Goal: Find specific page/section: Find specific page/section

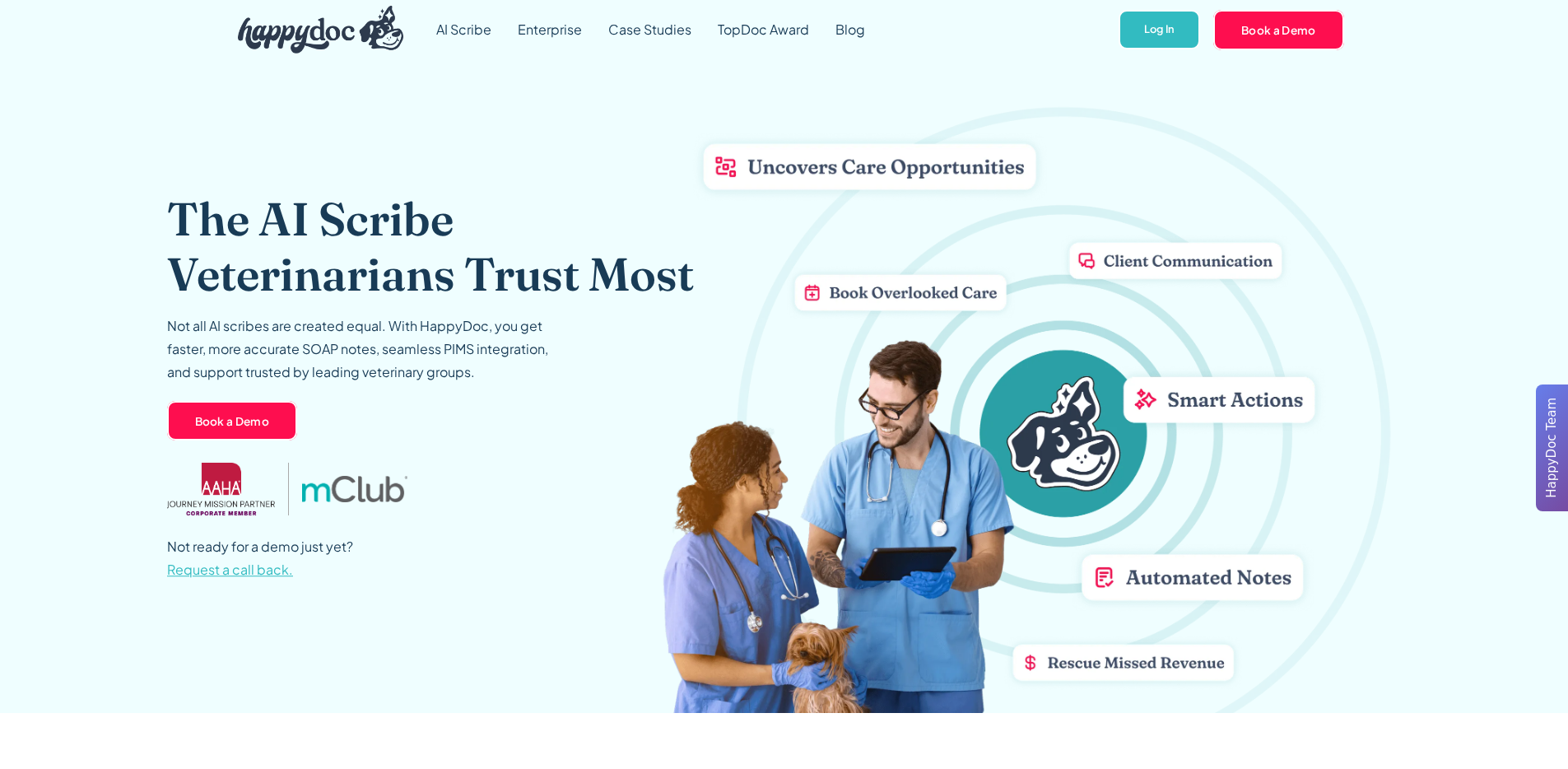
click at [215, 569] on span "Request a call back." at bounding box center [230, 569] width 126 height 18
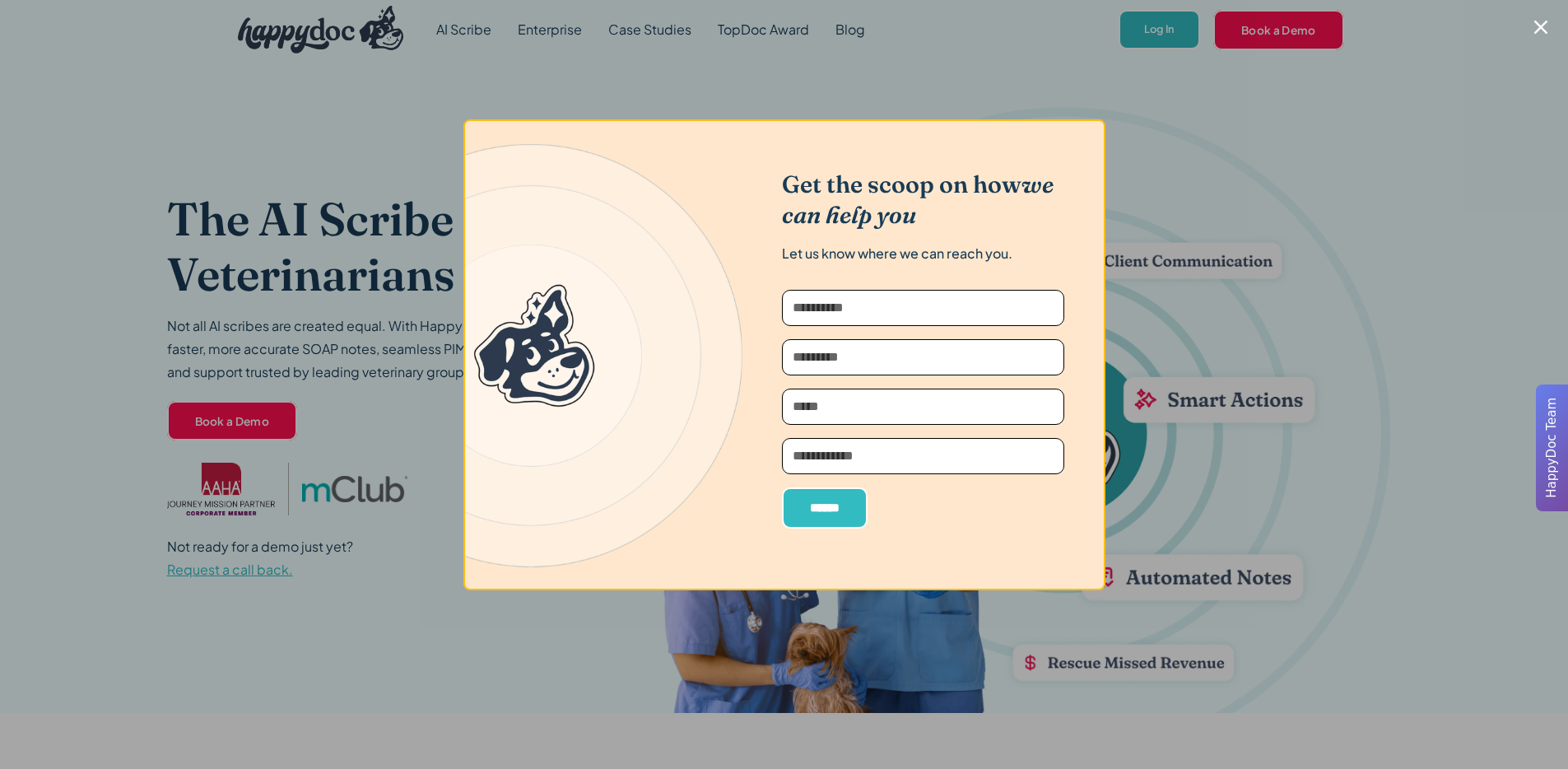
click at [1542, 32] on icon "Close modal" at bounding box center [1540, 28] width 13 height 13
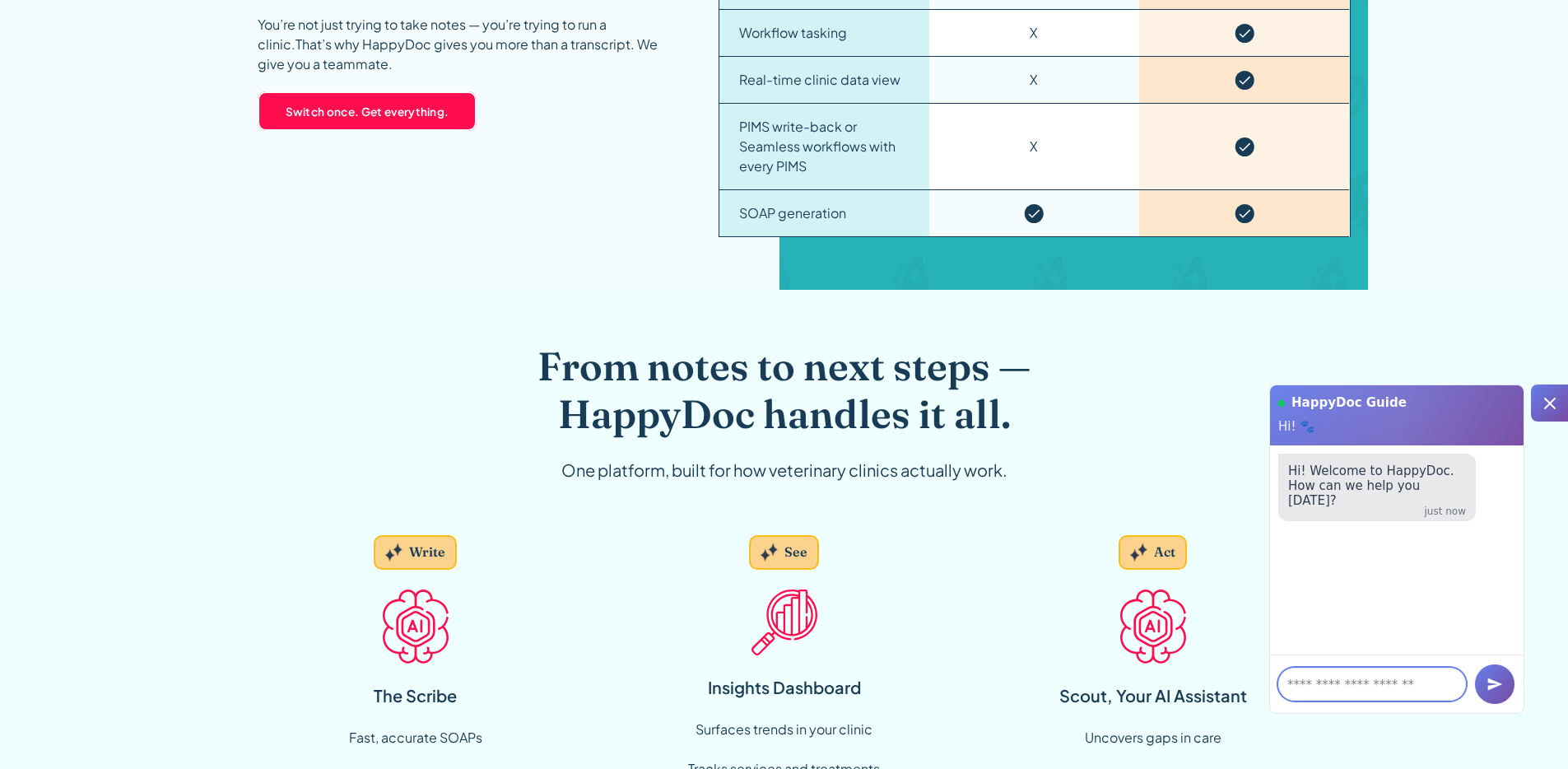
scroll to position [1384, 0]
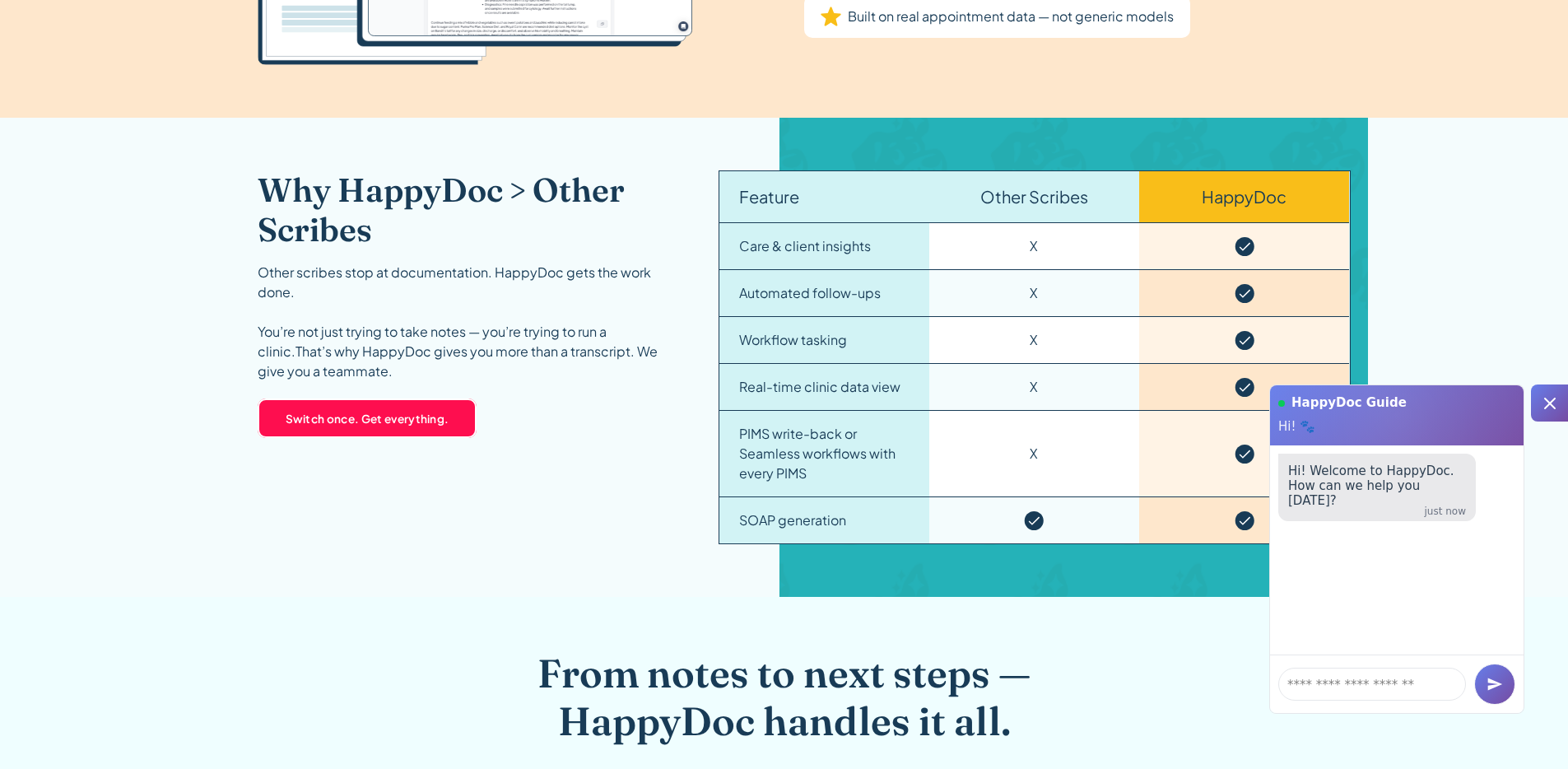
drag, startPoint x: 1550, startPoint y: 408, endPoint x: 1530, endPoint y: 415, distance: 21.2
click at [1550, 408] on icon at bounding box center [1550, 403] width 20 height 20
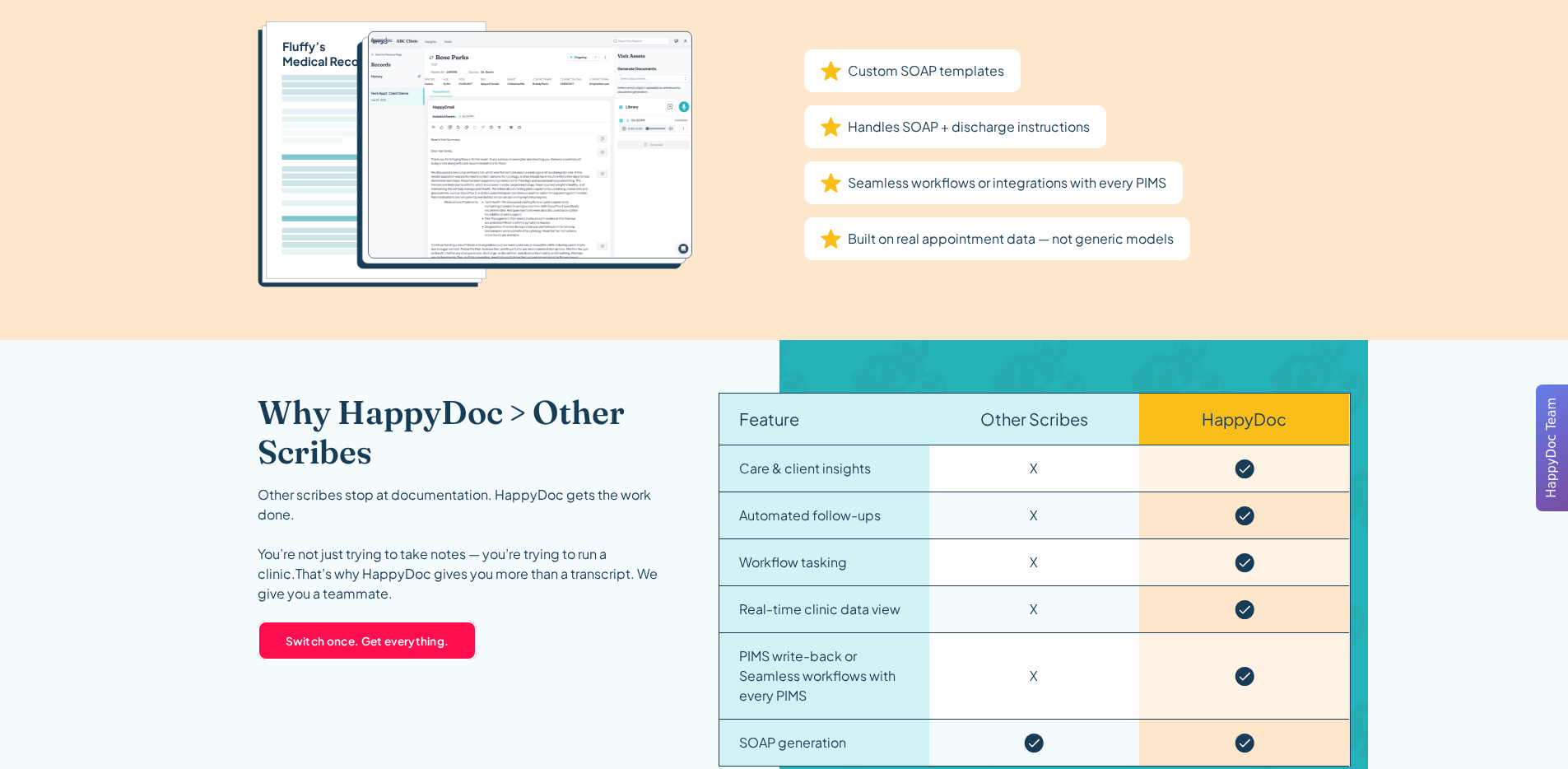
scroll to position [1261, 0]
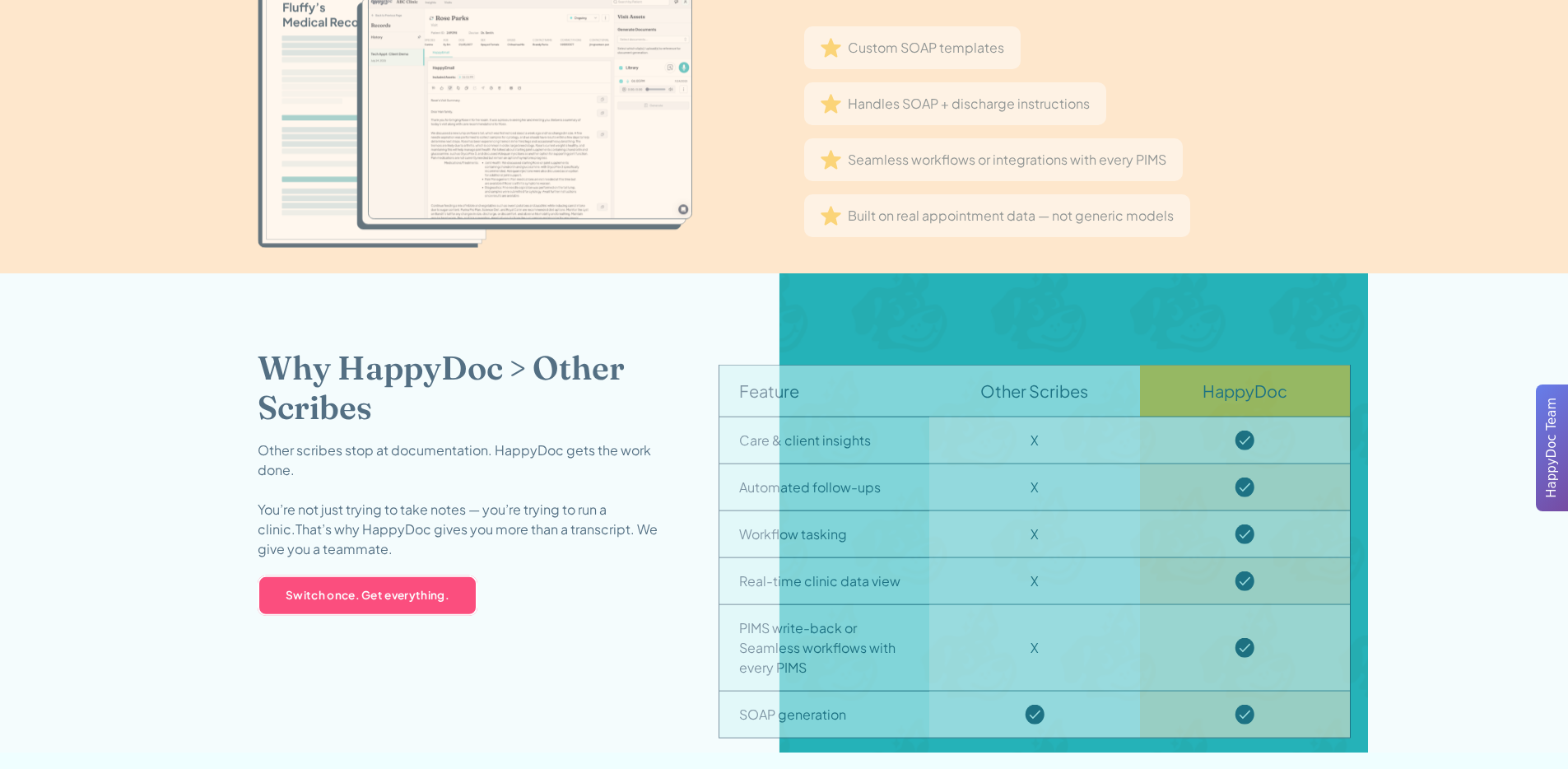
scroll to position [1333, 0]
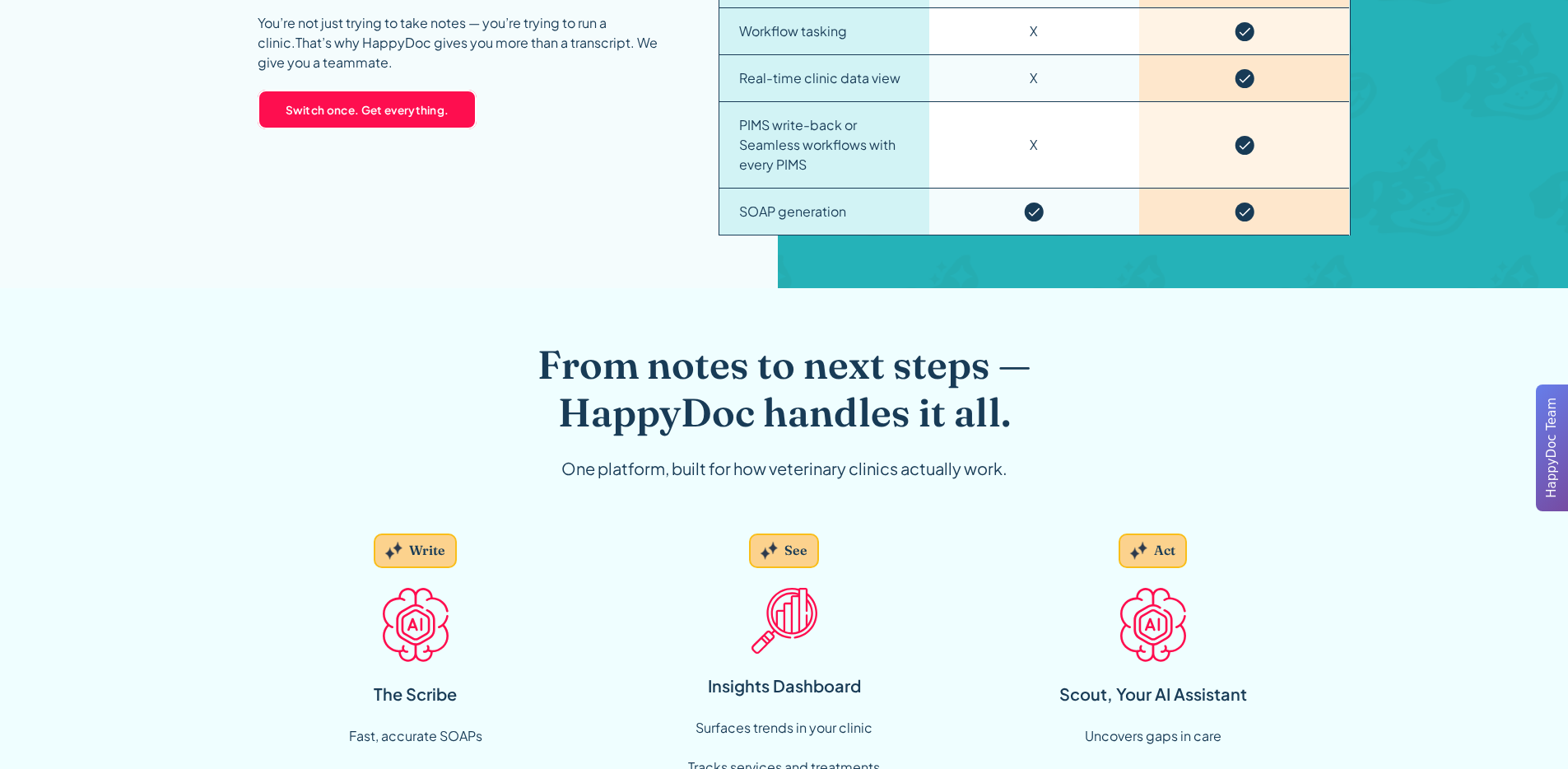
scroll to position [1695, 0]
